Goal: Navigation & Orientation: Find specific page/section

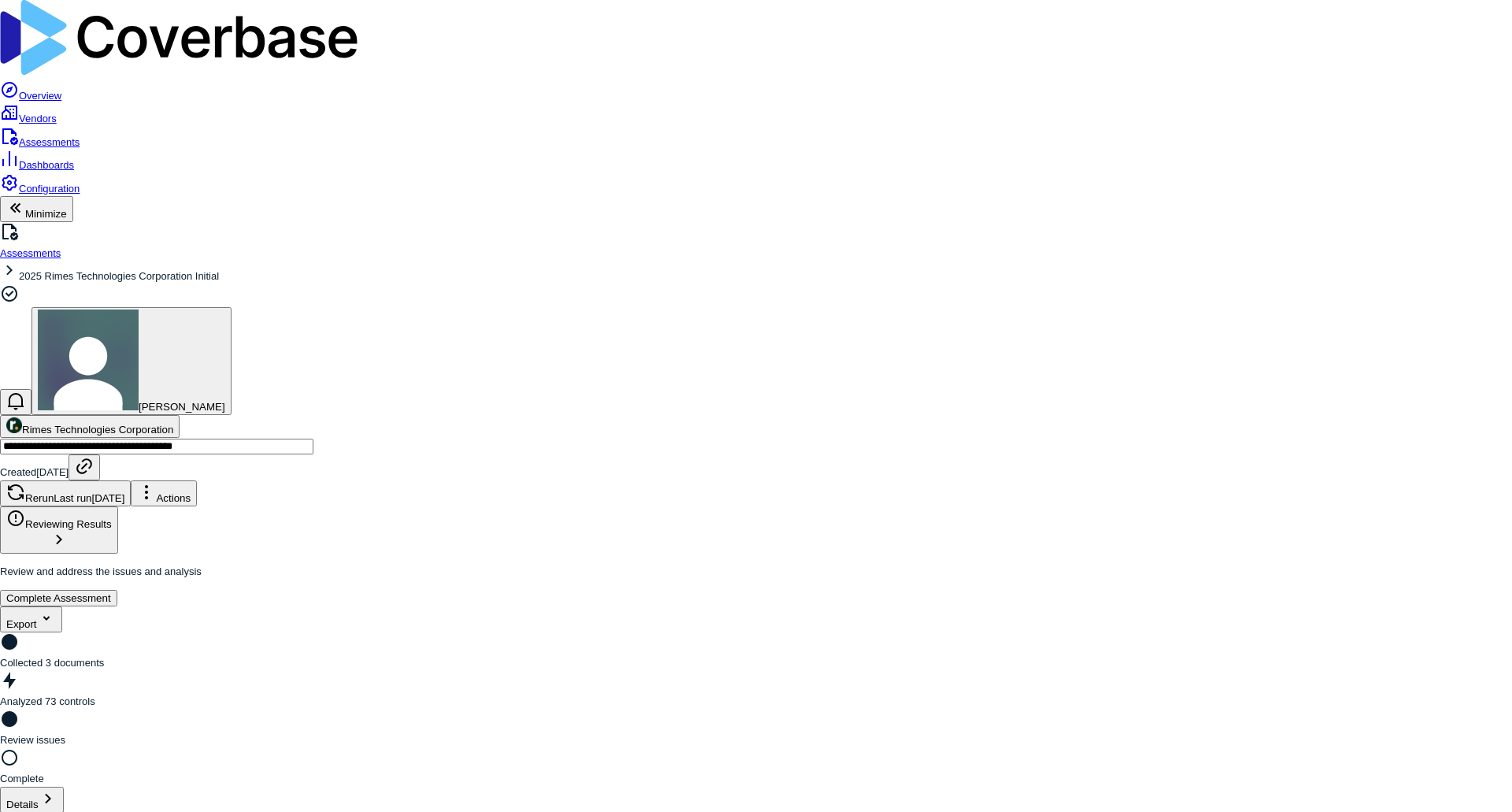
click at [801, 222] on div "Assessments 2025 Rimes Technologies Corporation Initial [PERSON_NAME]" at bounding box center [756, 318] width 1512 height 193
click at [62, 159] on span "Dashboards" at bounding box center [46, 165] width 55 height 12
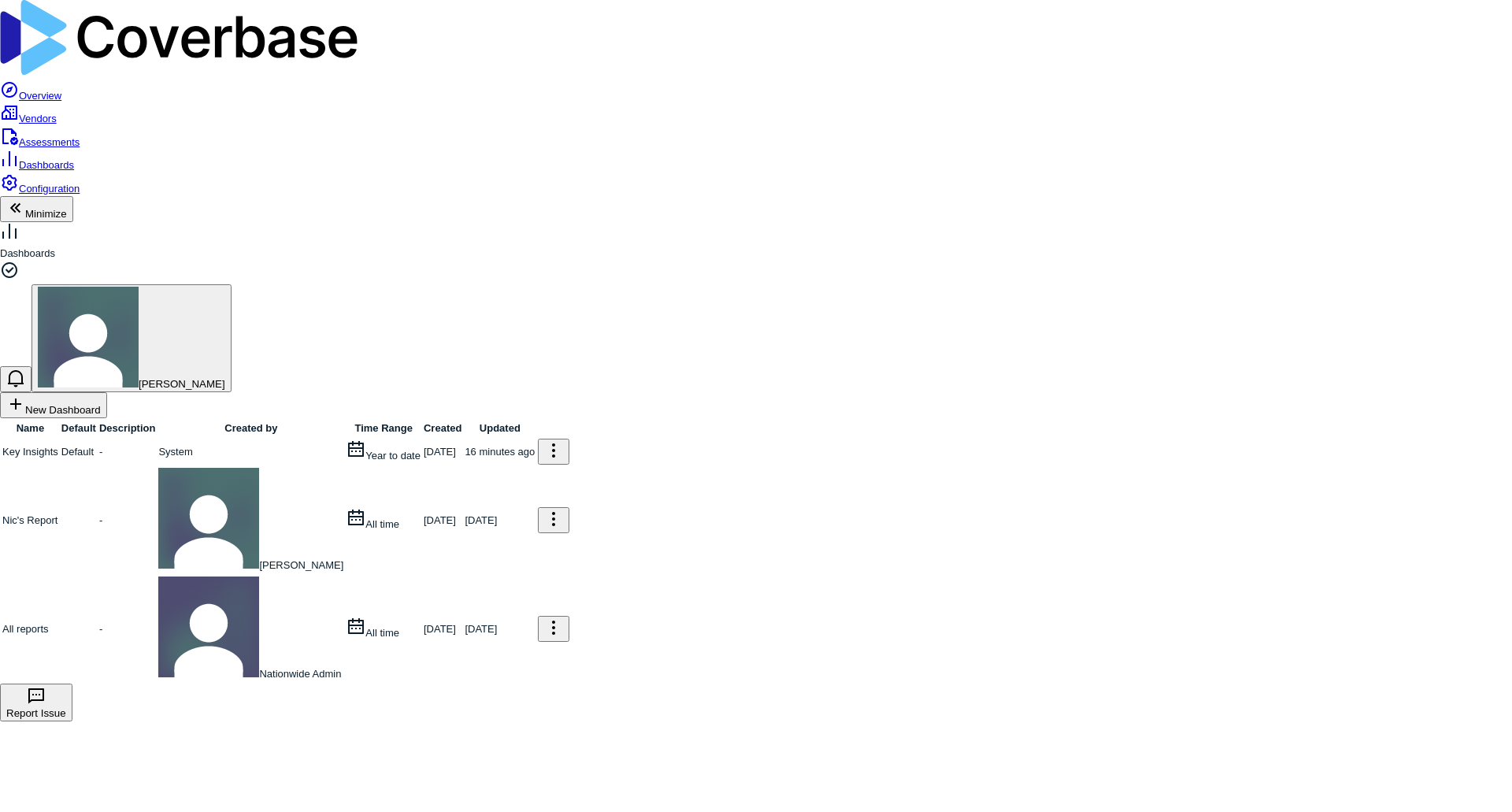
click at [62, 628] on link at bounding box center [62, 628] width 0 height 0
click at [62, 446] on link at bounding box center [62, 451] width 0 height 12
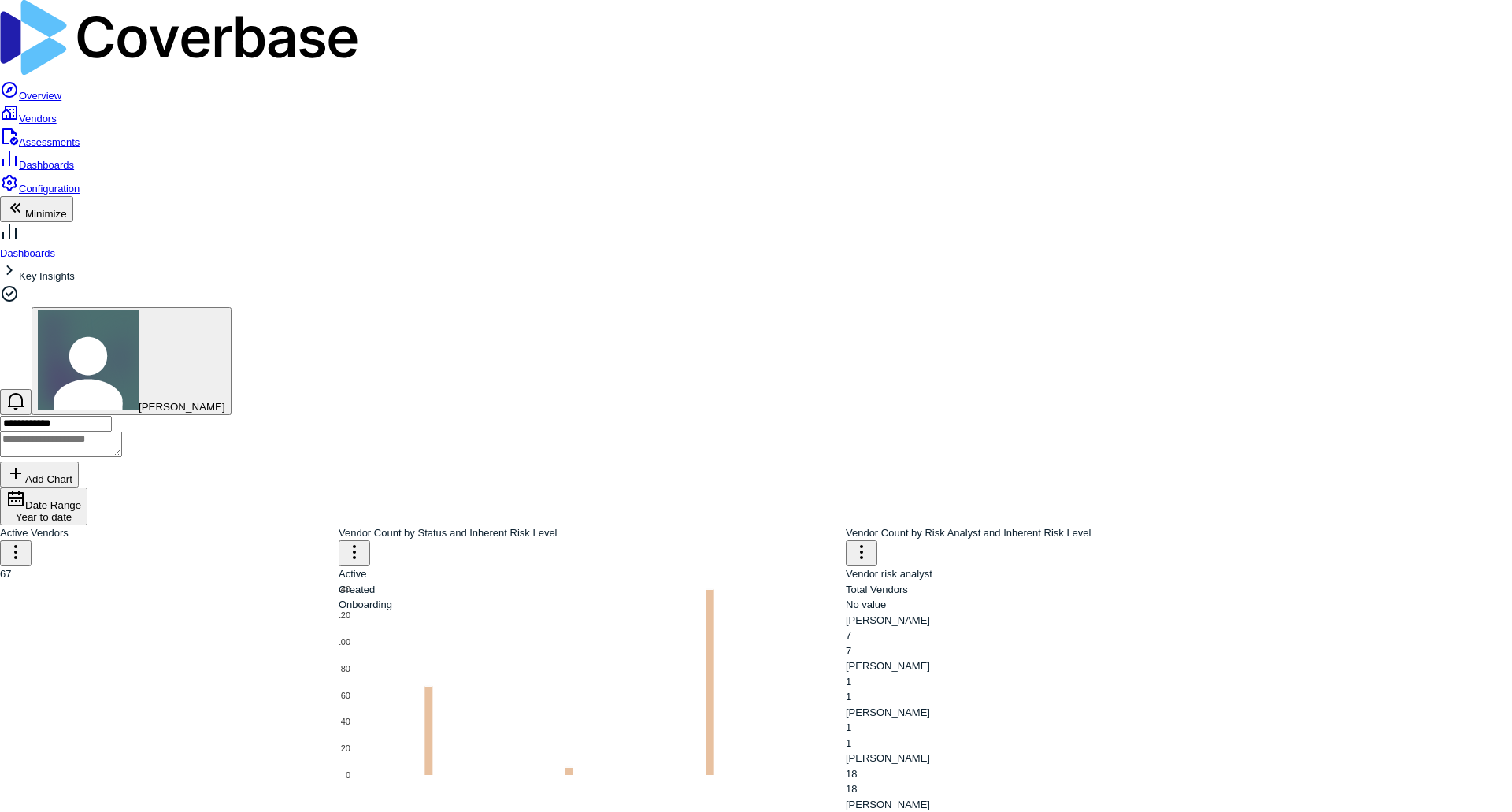
type textarea "*"
click at [61, 90] on link "Overview" at bounding box center [31, 96] width 62 height 12
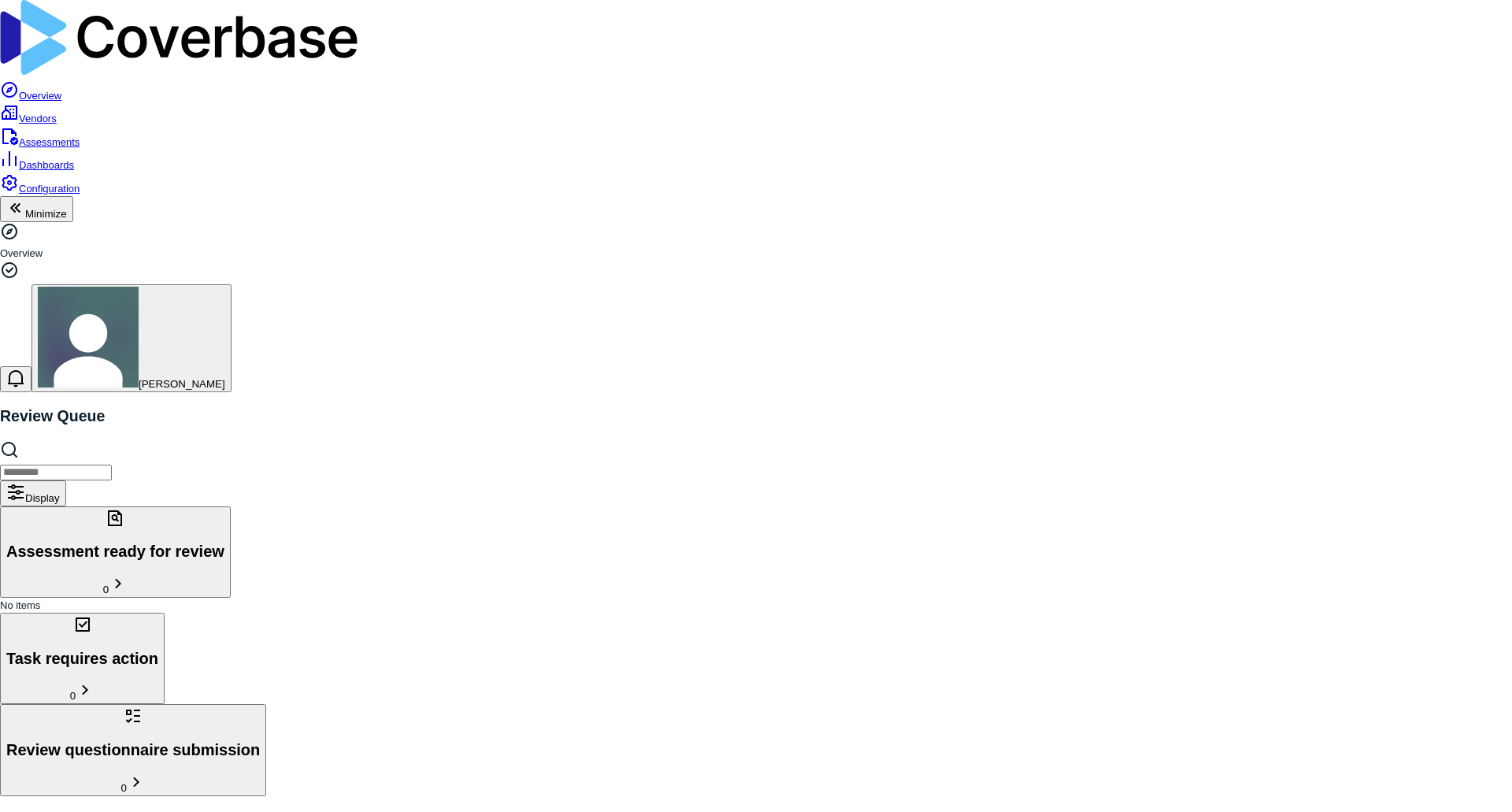
click at [57, 112] on span "Vendors" at bounding box center [37, 118] width 37 height 12
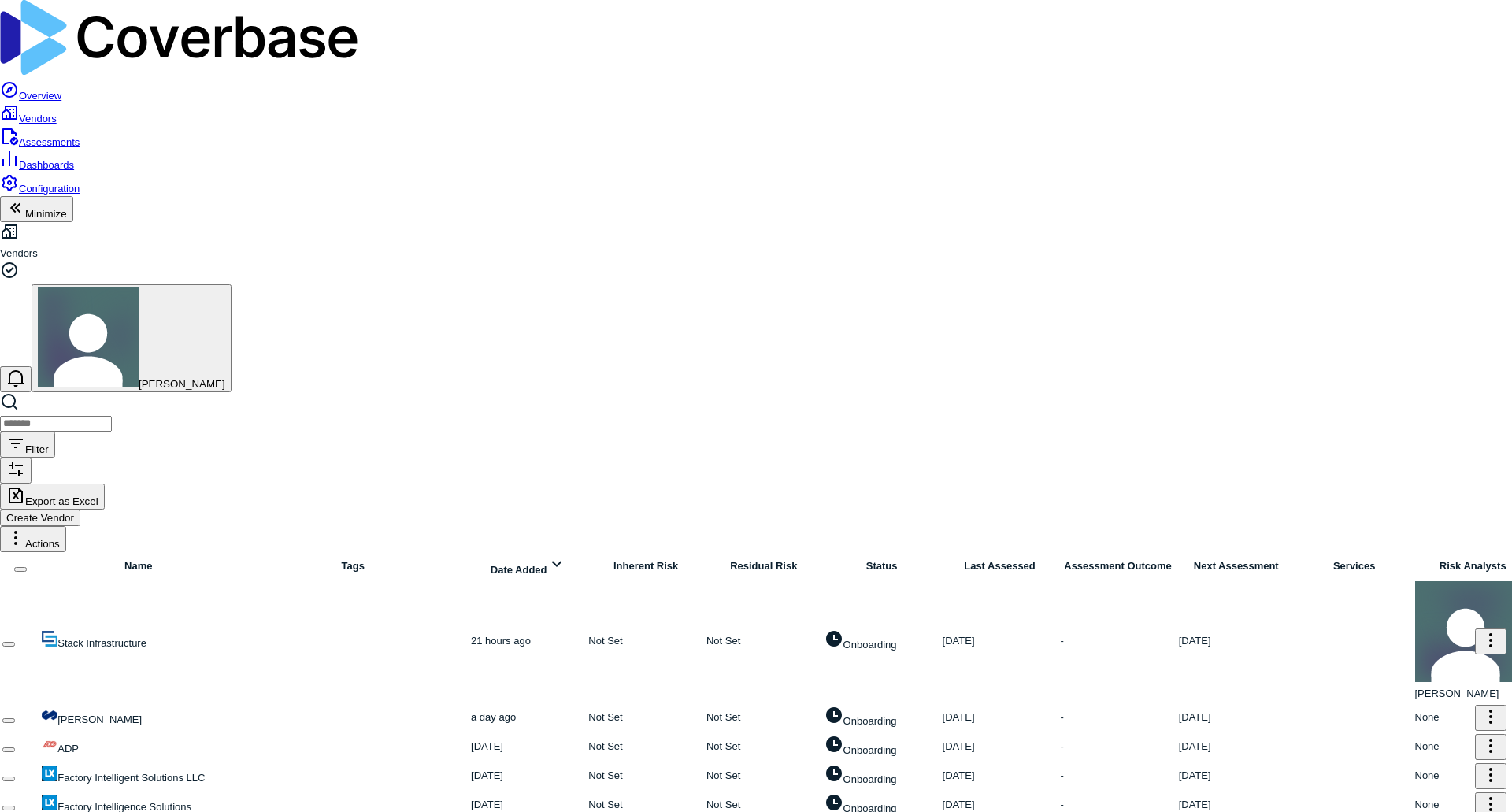
scroll to position [79, 0]
click at [74, 163] on span "Dashboards" at bounding box center [46, 165] width 55 height 12
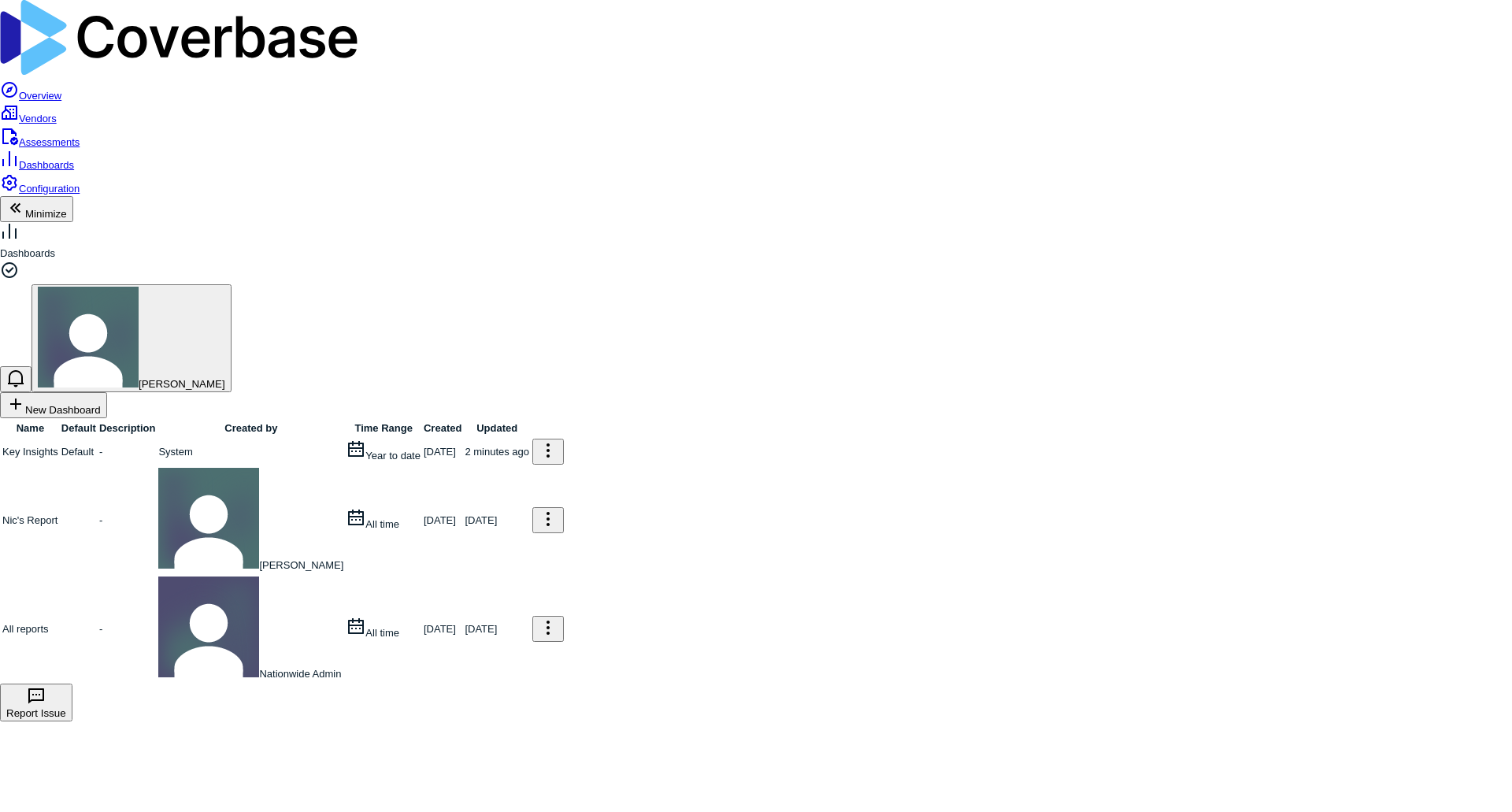
click at [80, 195] on span "Configuration" at bounding box center [49, 188] width 61 height 12
